Goal: Information Seeking & Learning: Understand process/instructions

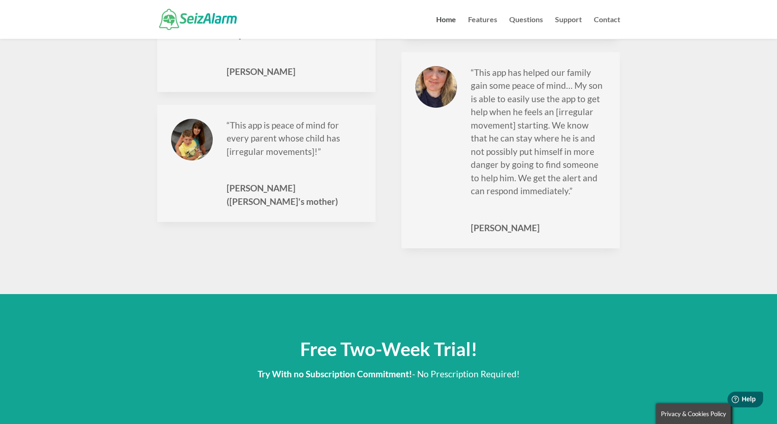
scroll to position [1501, 0]
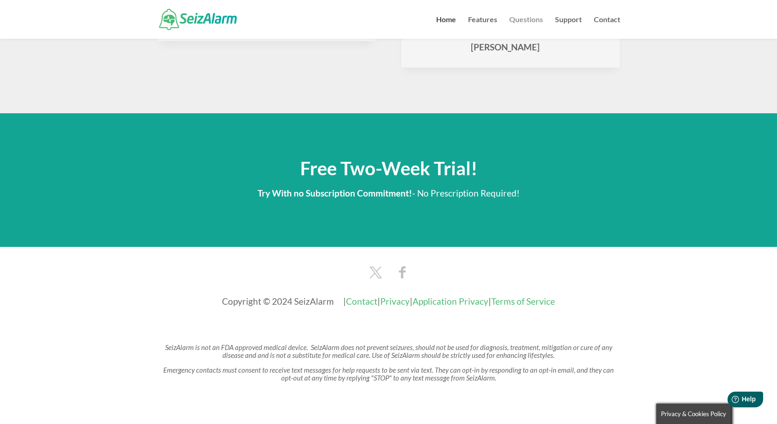
click at [518, 24] on link "Questions" at bounding box center [526, 27] width 34 height 23
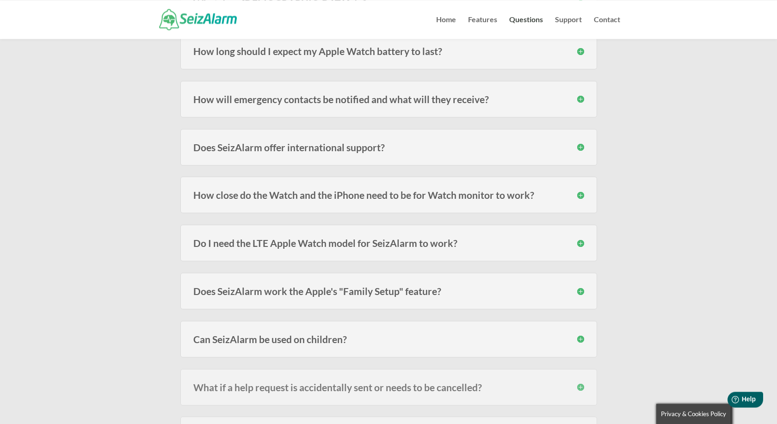
scroll to position [236, 0]
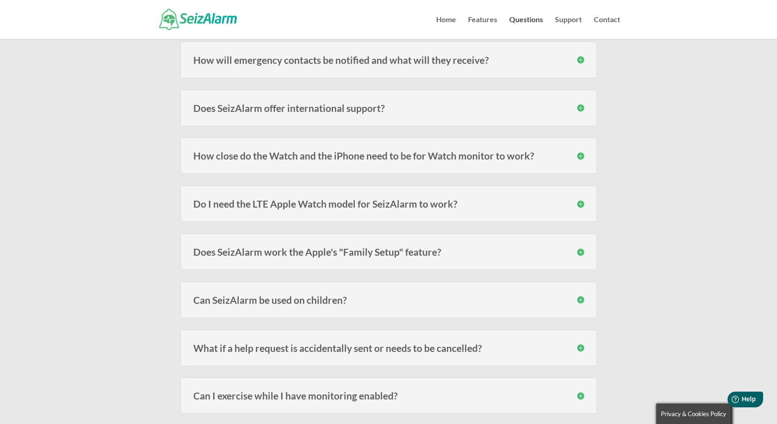
click at [581, 202] on h3 "Do I need the LTE Apple Watch model for SeizAlarm to work?" at bounding box center [388, 204] width 391 height 10
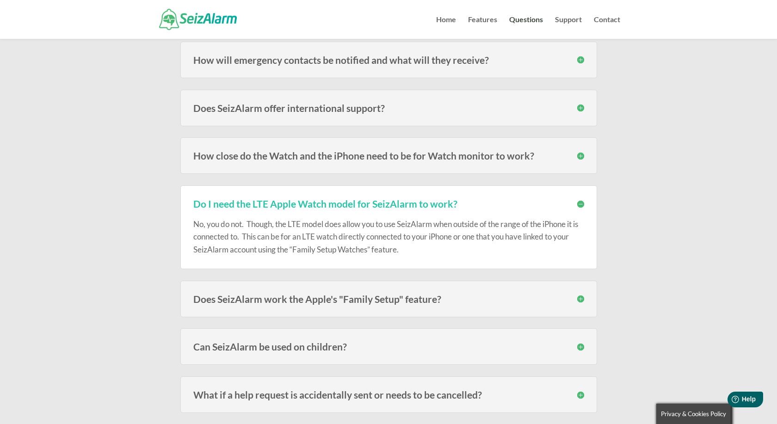
click at [581, 202] on h3 "Do I need the LTE Apple Watch model for SeizAlarm to work?" at bounding box center [388, 204] width 391 height 10
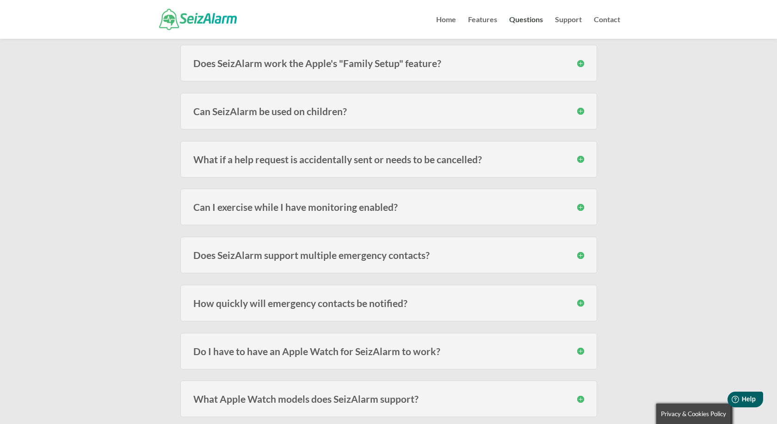
scroll to position [519, 0]
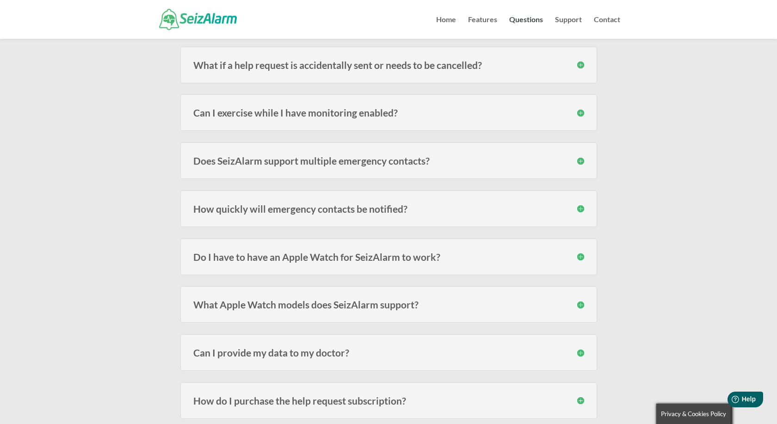
click at [578, 114] on h3 "Can I exercise while I have monitoring enabled?" at bounding box center [388, 113] width 391 height 10
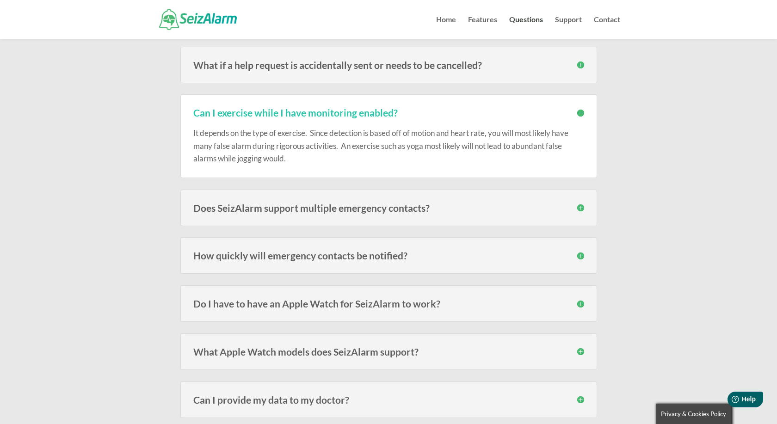
click at [578, 114] on h3 "Can I exercise while I have monitoring enabled?" at bounding box center [388, 113] width 391 height 10
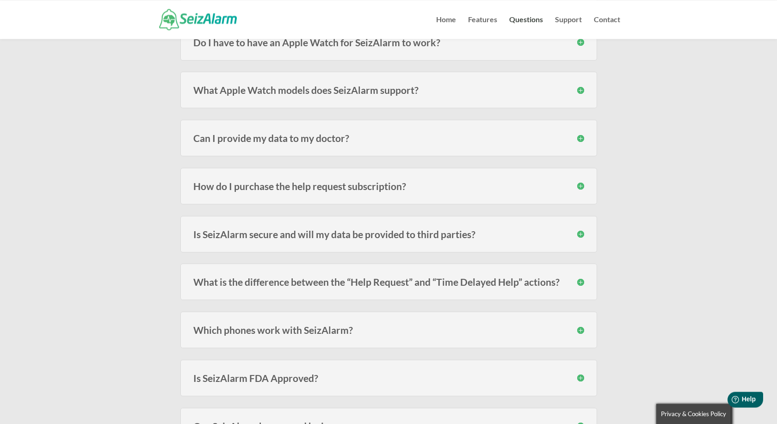
scroll to position [755, 0]
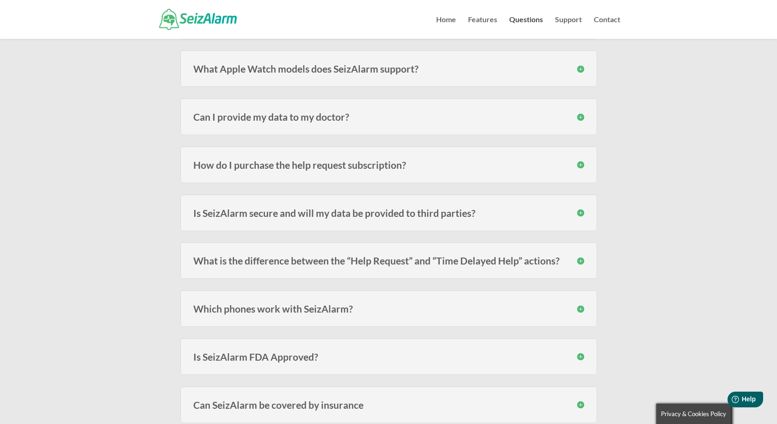
click at [575, 70] on h3 "What Apple Watch models does SeizAlarm support?" at bounding box center [388, 69] width 391 height 10
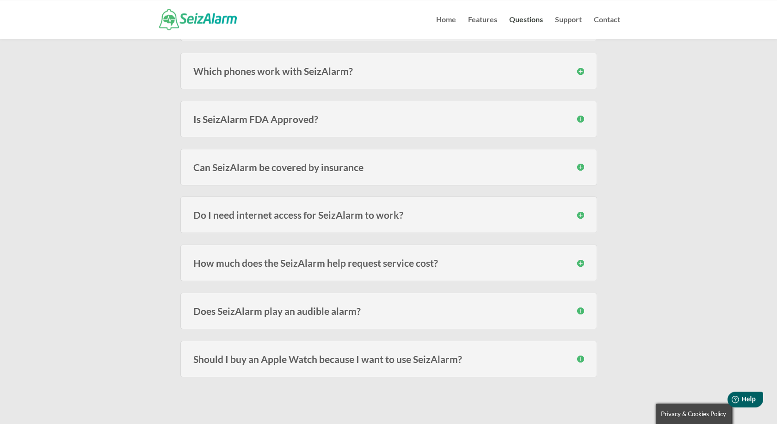
scroll to position [1085, 0]
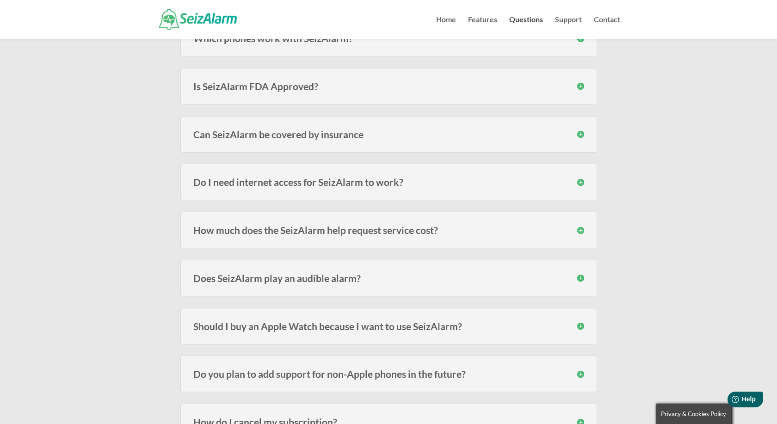
click at [577, 135] on h3 "Can SeizAlarm be covered by insurance" at bounding box center [388, 134] width 391 height 10
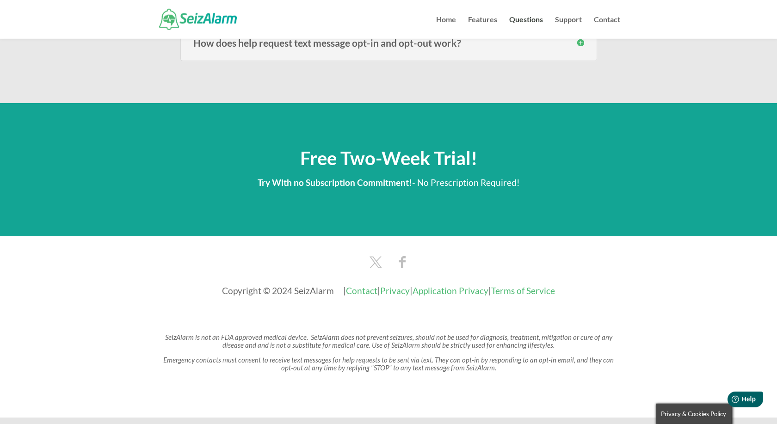
scroll to position [1562, 0]
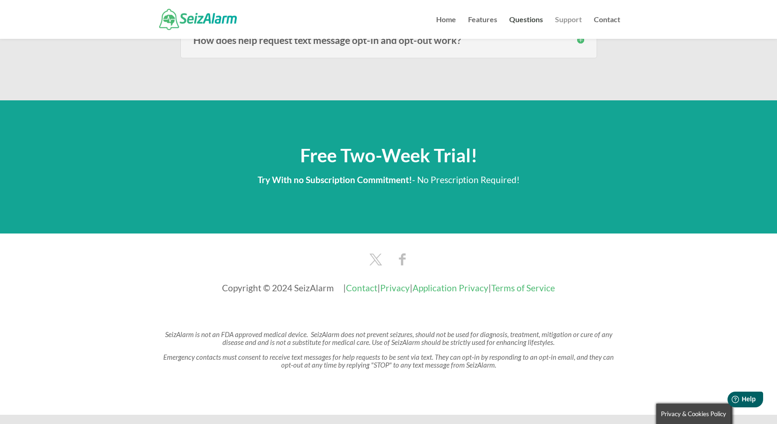
click at [569, 17] on link "Support" at bounding box center [568, 27] width 27 height 23
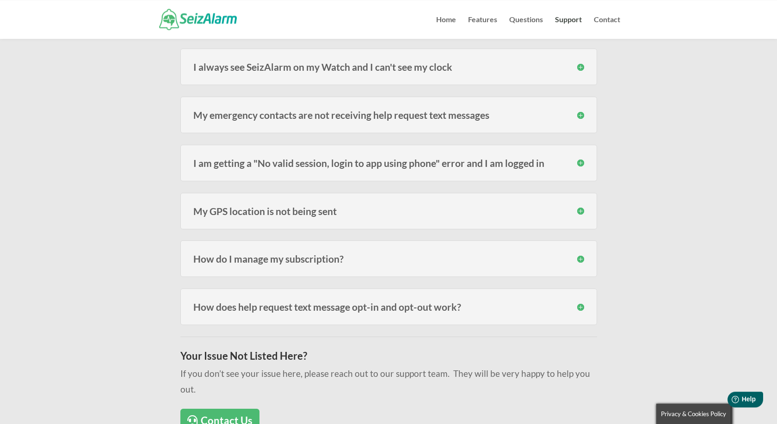
scroll to position [330, 0]
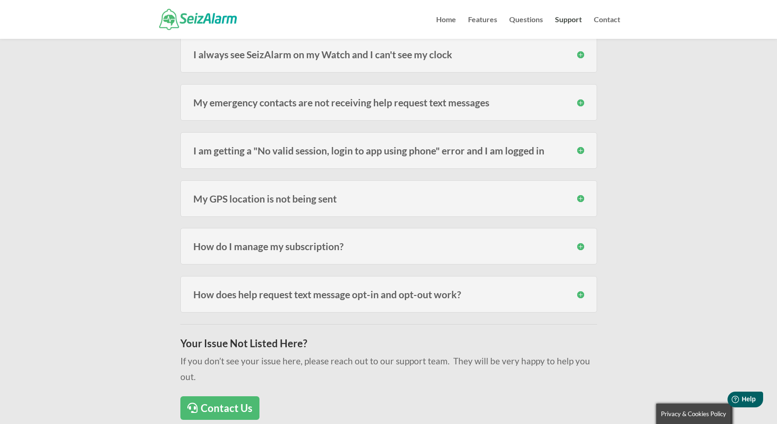
click at [578, 242] on h3 "How do I manage my subscription?" at bounding box center [388, 246] width 391 height 10
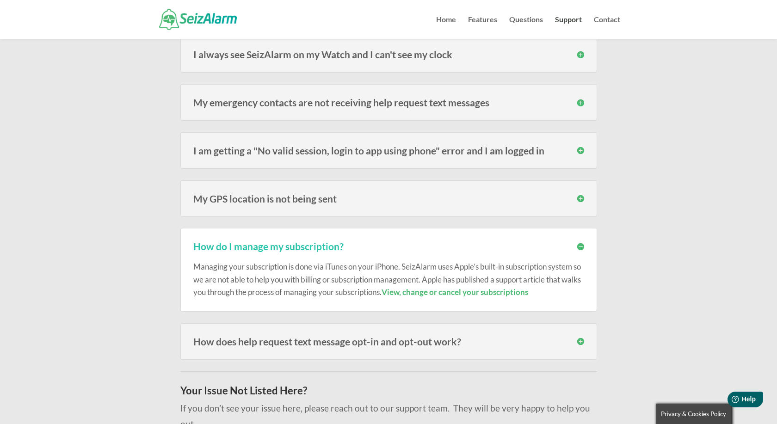
click at [527, 292] on link "View, change or cancel your subscriptions" at bounding box center [454, 292] width 147 height 10
